Goal: Task Accomplishment & Management: Manage account settings

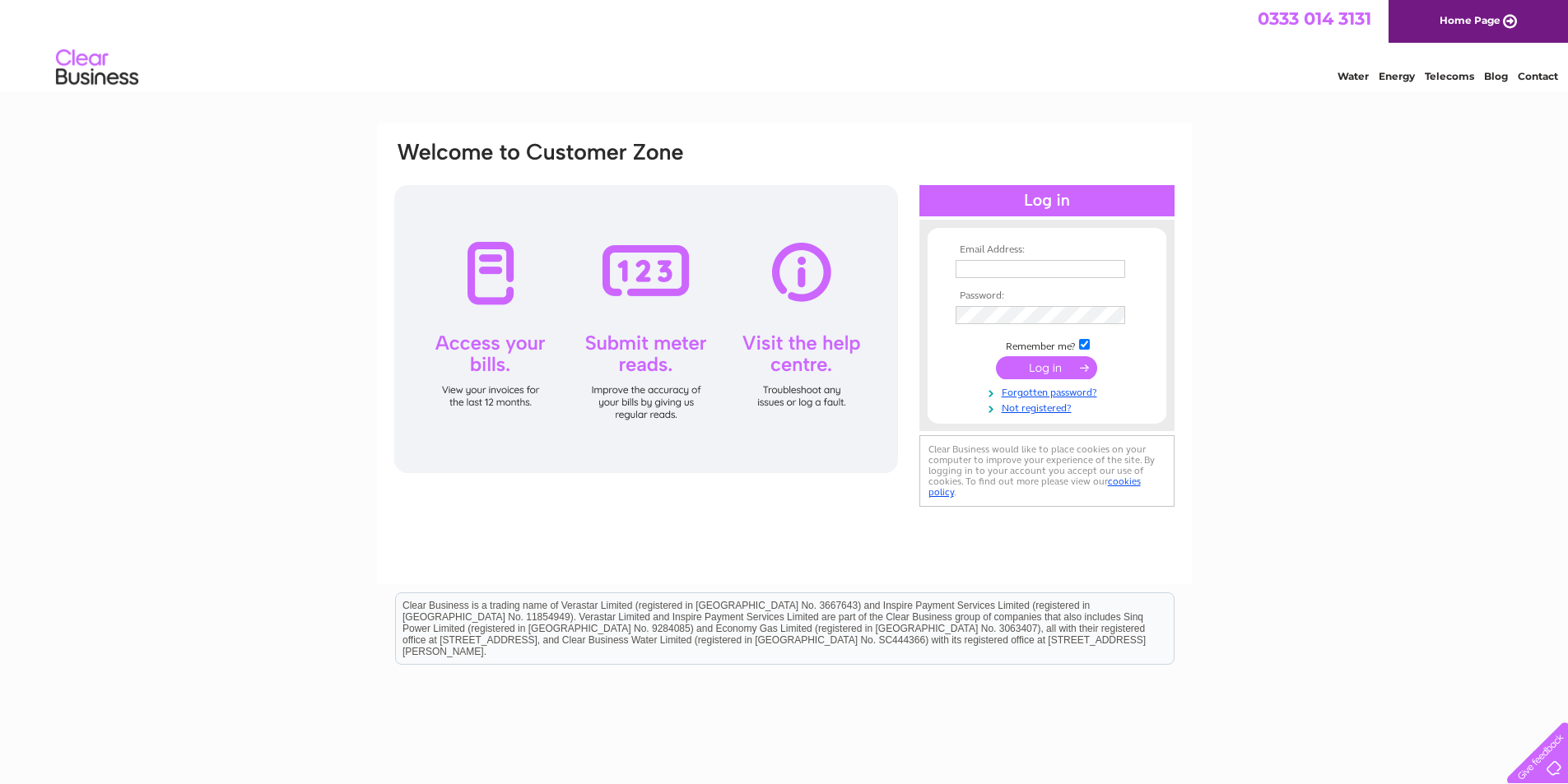
type input "[PERSON_NAME][EMAIL_ADDRESS][PERSON_NAME][DOMAIN_NAME]"
click at [1046, 367] on input "submit" at bounding box center [1047, 368] width 101 height 23
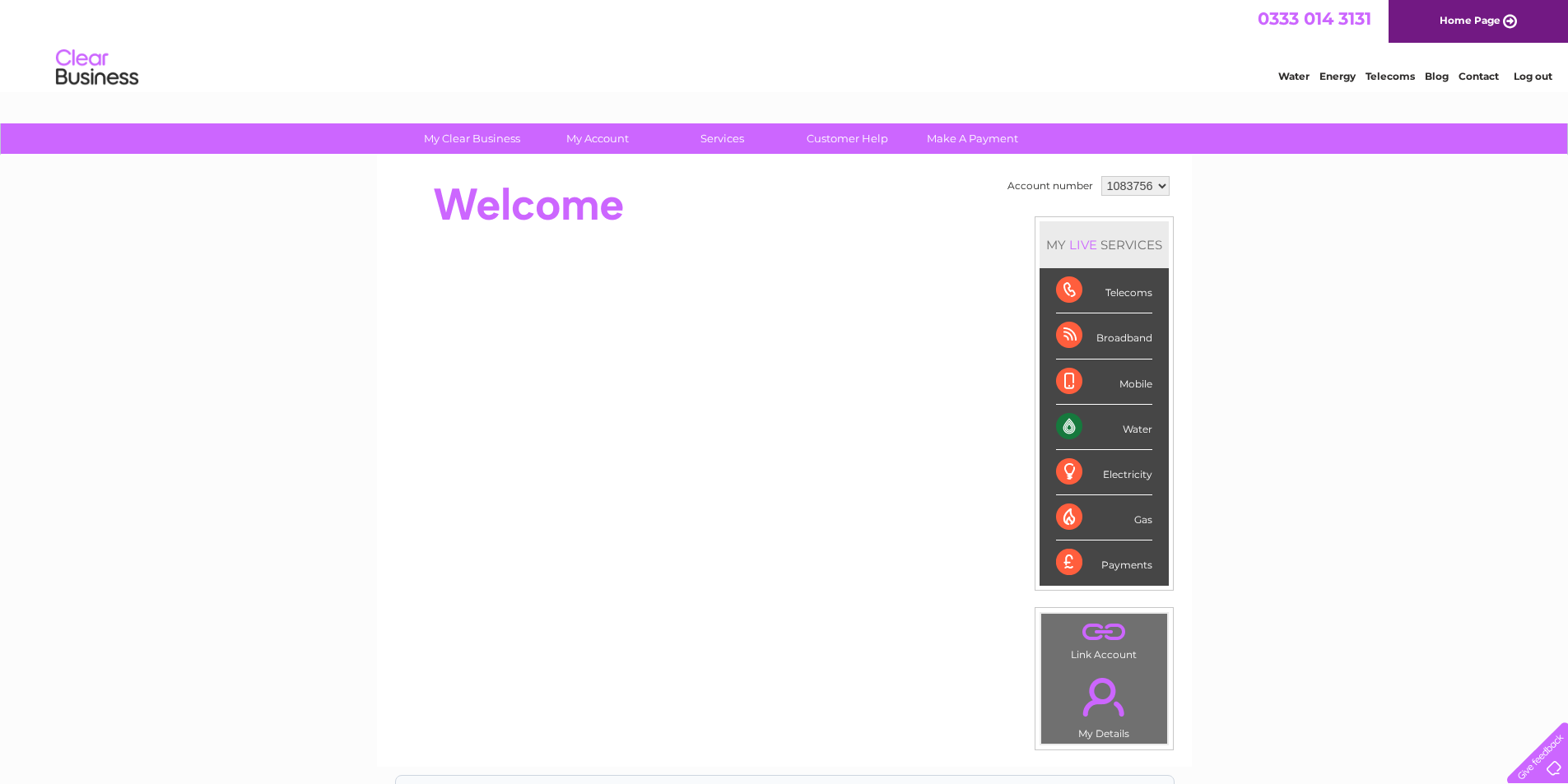
click at [1059, 428] on div "Water" at bounding box center [1104, 427] width 97 height 45
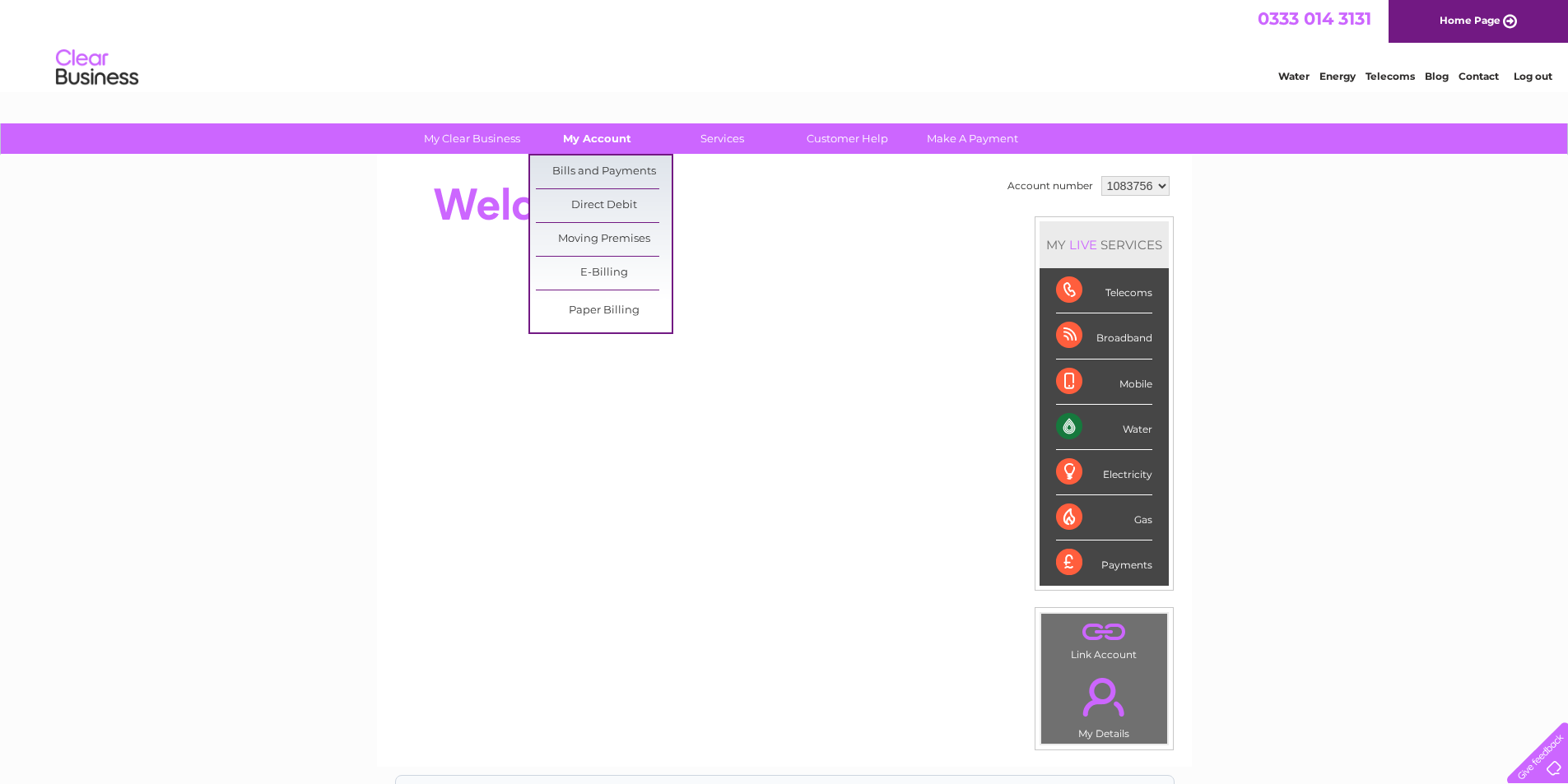
click at [605, 138] on link "My Account" at bounding box center [597, 138] width 136 height 30
click at [597, 274] on link "E-Billing" at bounding box center [604, 273] width 136 height 33
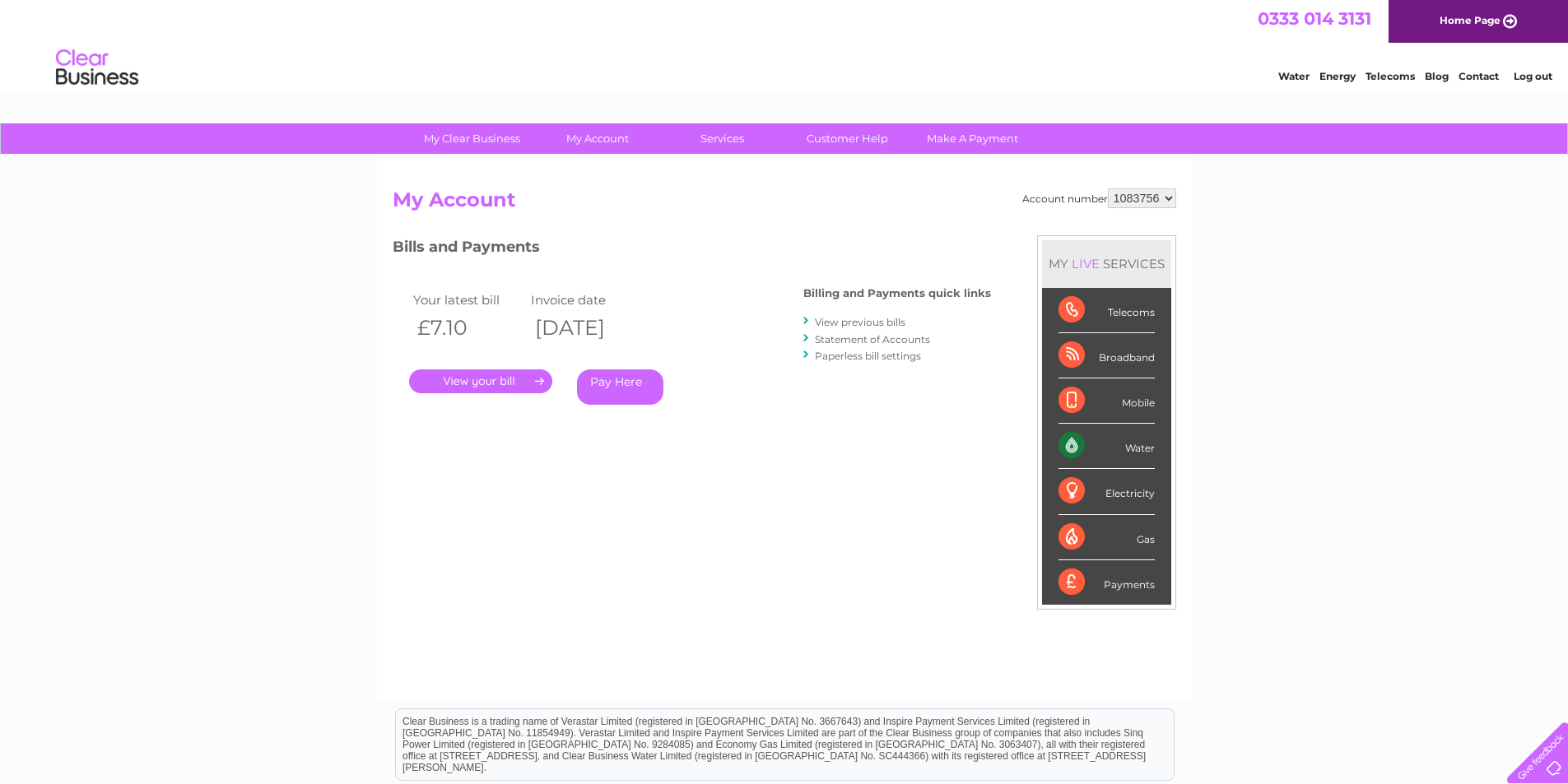
click at [513, 380] on link "." at bounding box center [481, 381] width 143 height 24
click at [528, 376] on link "." at bounding box center [481, 381] width 143 height 24
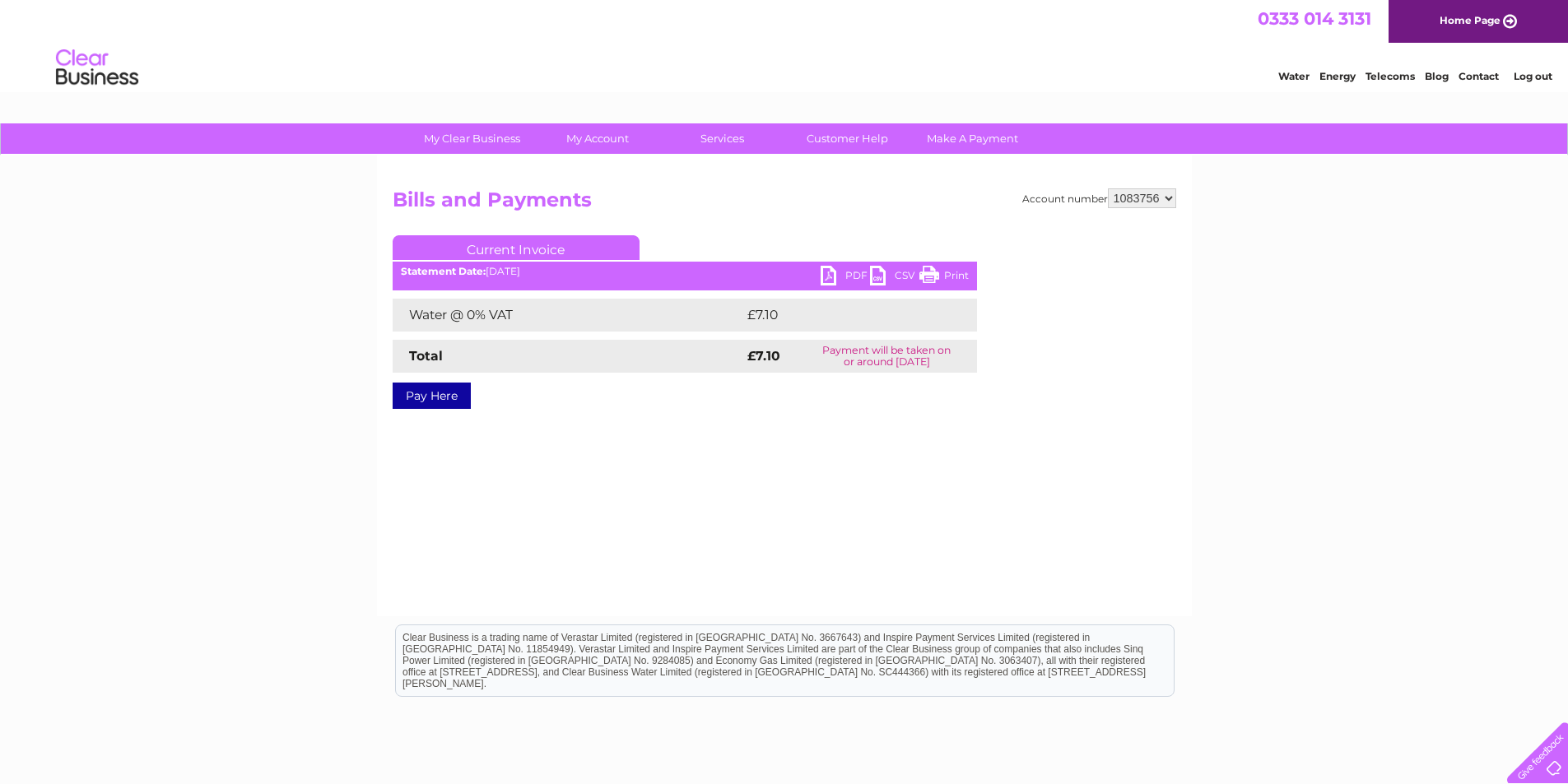
click at [827, 279] on link "PDF" at bounding box center [846, 278] width 50 height 24
